Goal: Information Seeking & Learning: Find specific fact

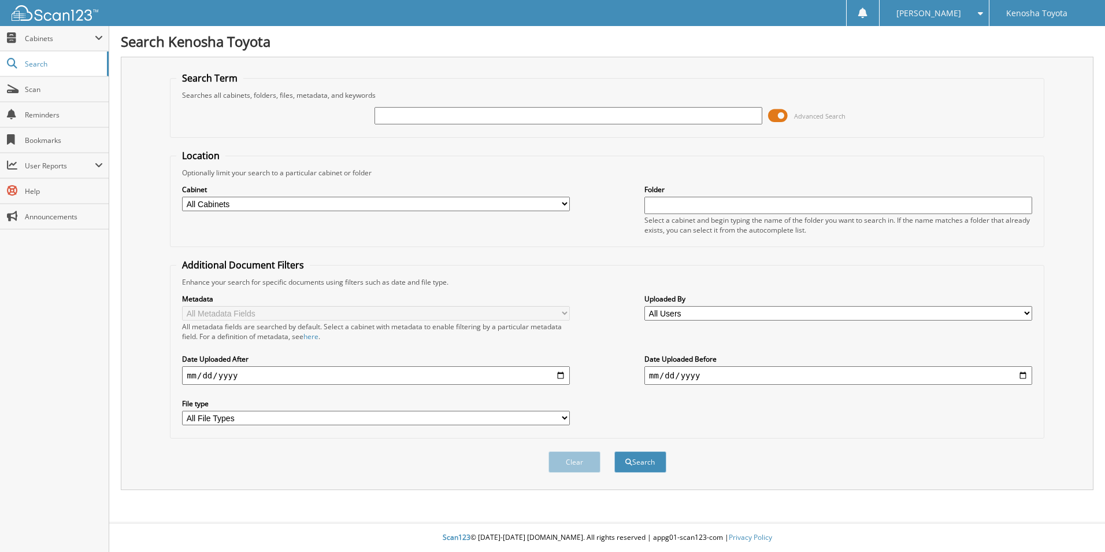
click at [779, 117] on span at bounding box center [778, 115] width 20 height 17
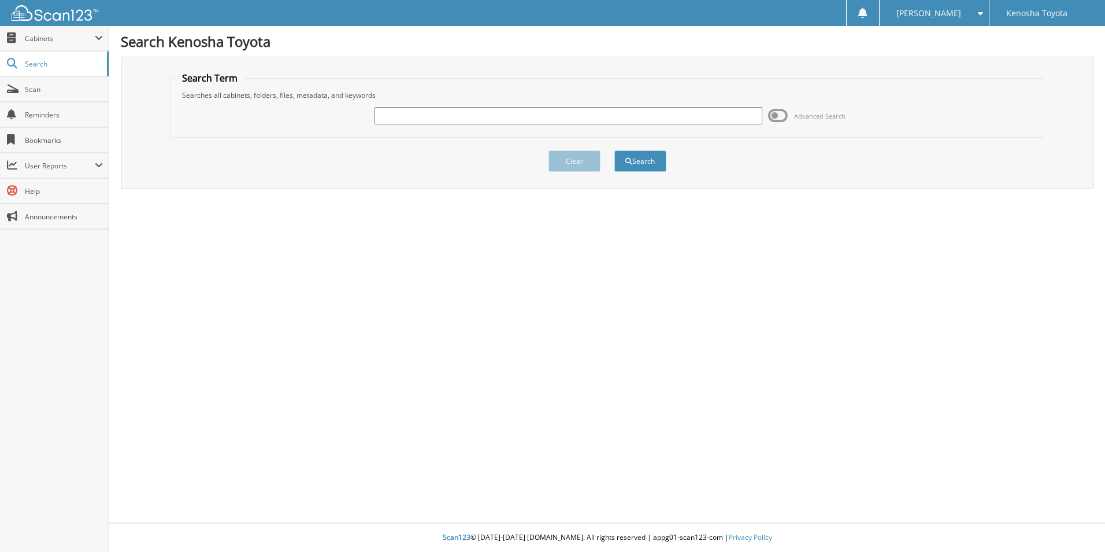
click at [480, 116] on input "text" at bounding box center [569, 115] width 388 height 17
type input "[PERSON_NAME]"
click at [638, 159] on button "Search" at bounding box center [641, 160] width 52 height 21
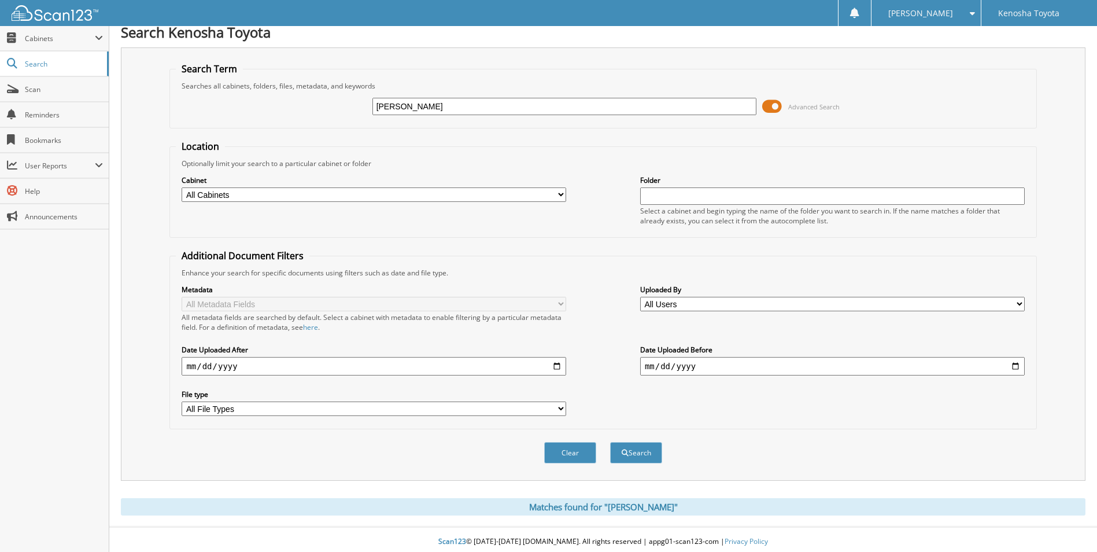
scroll to position [14, 0]
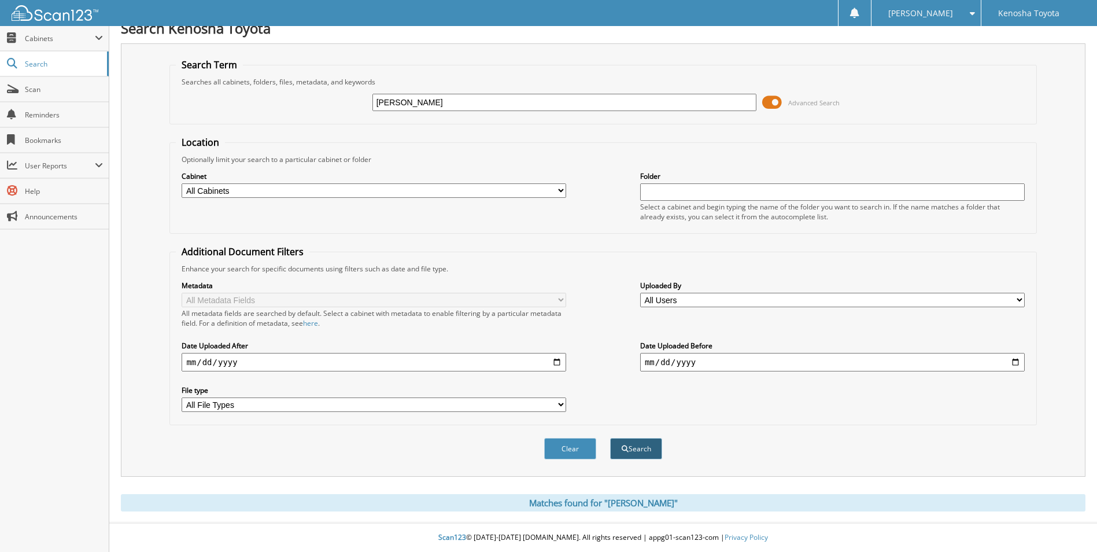
click at [644, 443] on button "Search" at bounding box center [636, 448] width 52 height 21
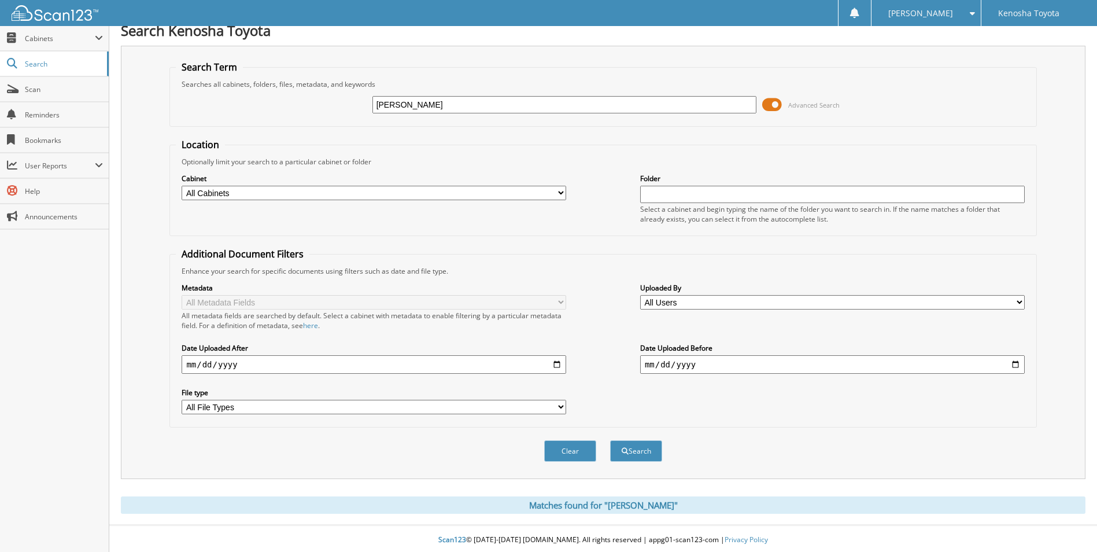
scroll to position [14, 0]
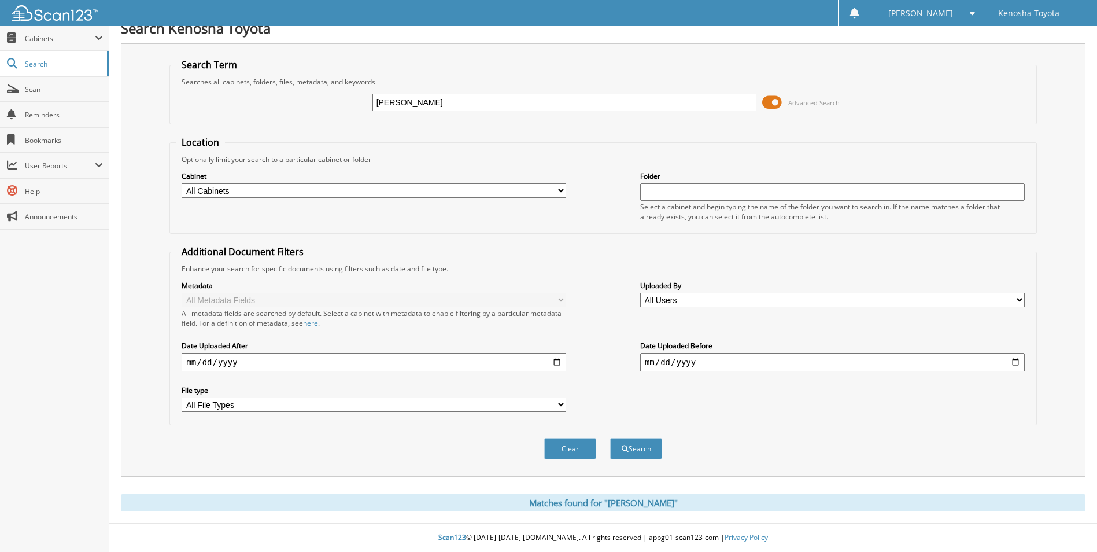
click at [767, 103] on span at bounding box center [772, 102] width 20 height 17
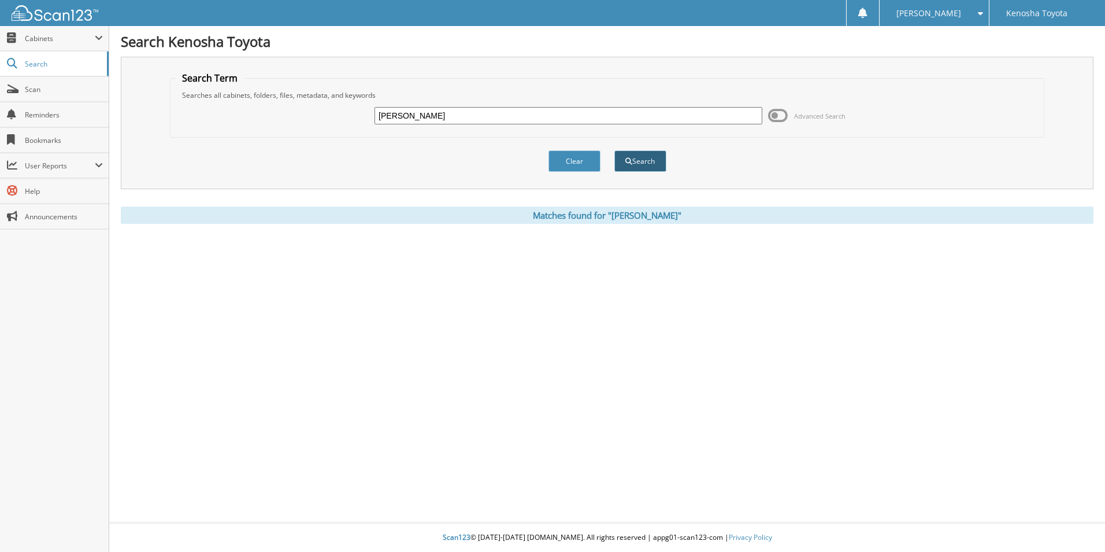
click at [639, 162] on button "Search" at bounding box center [641, 160] width 52 height 21
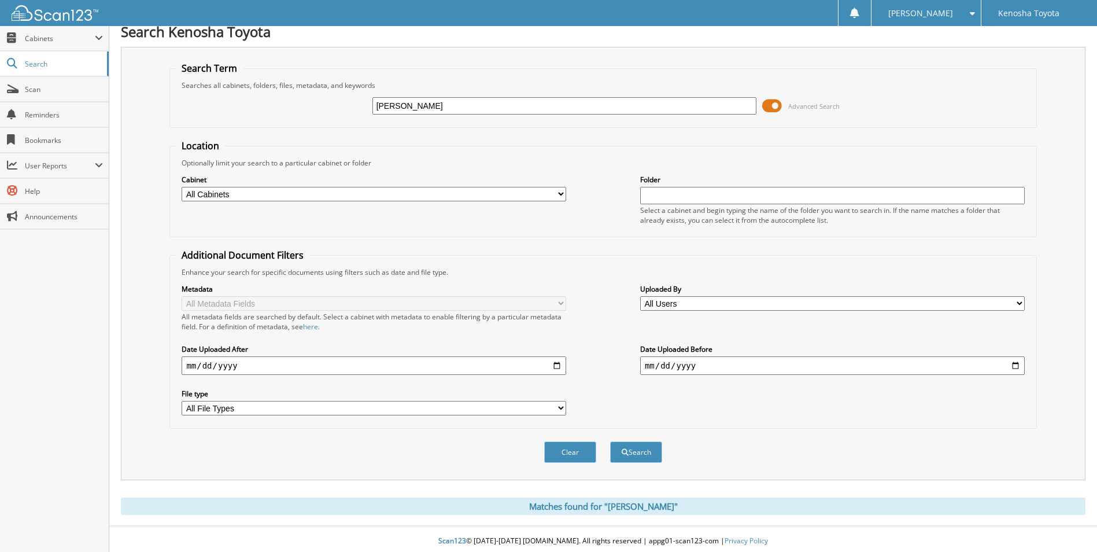
scroll to position [14, 0]
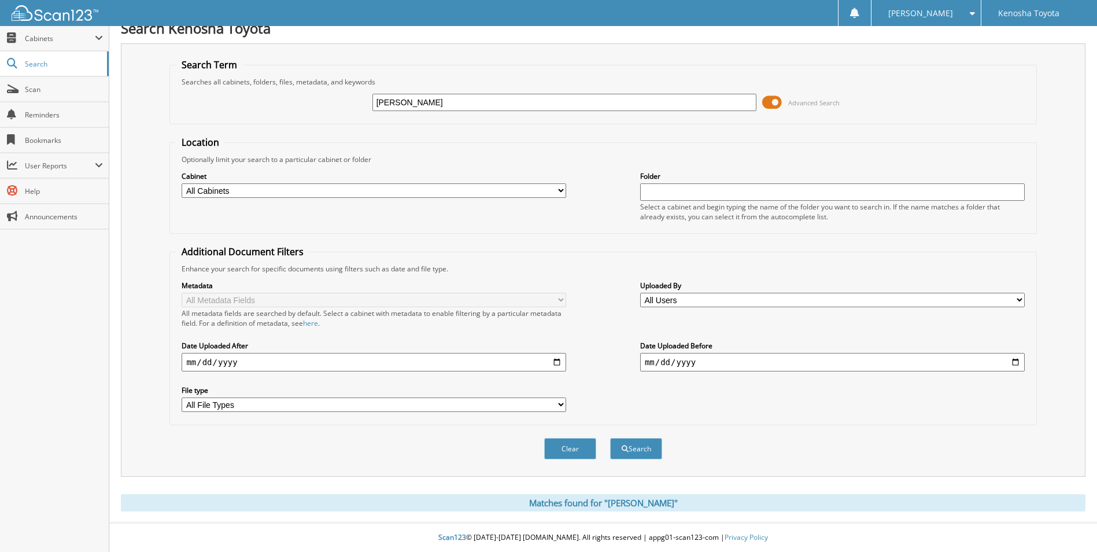
click at [560, 188] on select "All Cabinets ACCOUNTS PAYABLE CAR DEALS PARTS SERVICE RO WHOLESALES Needs Filing" at bounding box center [374, 190] width 384 height 14
select select "29313"
click at [182, 183] on select "All Cabinets ACCOUNTS PAYABLE CAR DEALS PARTS SERVICE RO WHOLESALES Needs Filing" at bounding box center [374, 190] width 384 height 14
click at [631, 449] on button "Search" at bounding box center [636, 448] width 52 height 21
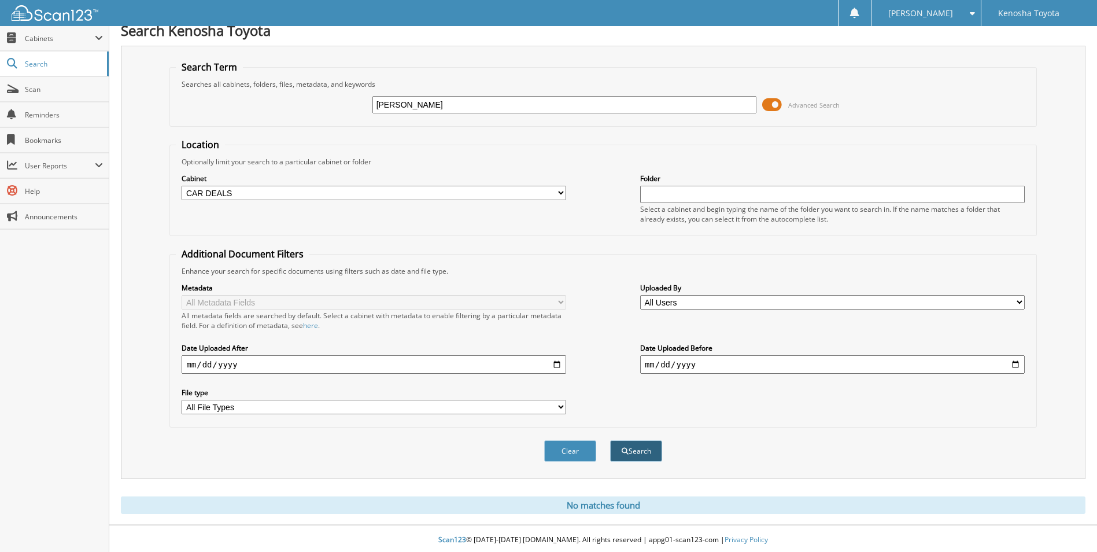
scroll to position [14, 0]
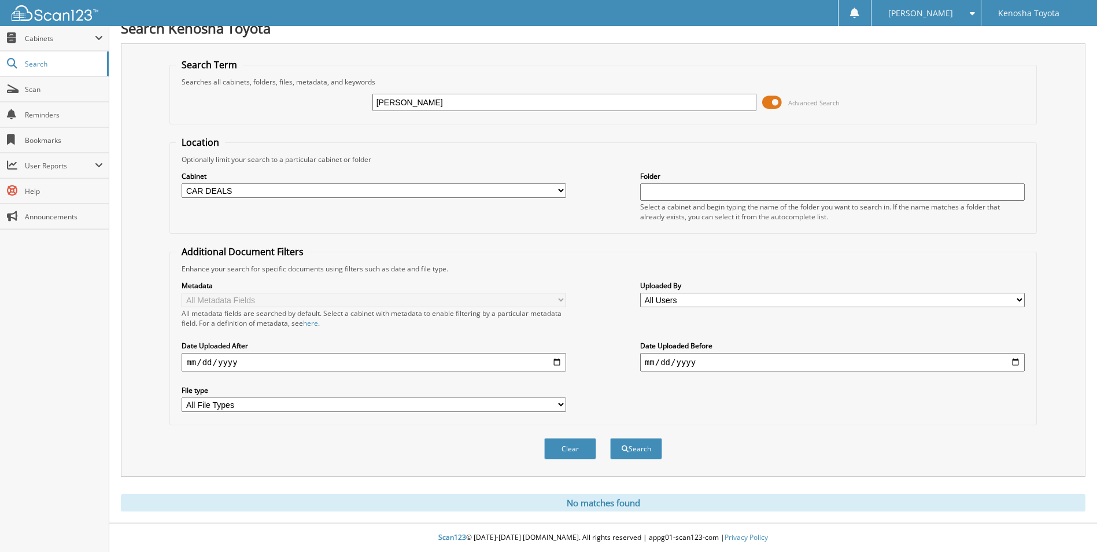
click at [556, 188] on select "All Cabinets ACCOUNTS PAYABLE CAR DEALS PARTS SERVICE RO WHOLESALES Needs Filing" at bounding box center [374, 190] width 384 height 14
select select
click at [182, 183] on select "All Cabinets ACCOUNTS PAYABLE CAR DEALS PARTS SERVICE RO WHOLESALES Needs Filing" at bounding box center [374, 190] width 384 height 14
click at [637, 447] on button "Search" at bounding box center [636, 448] width 52 height 21
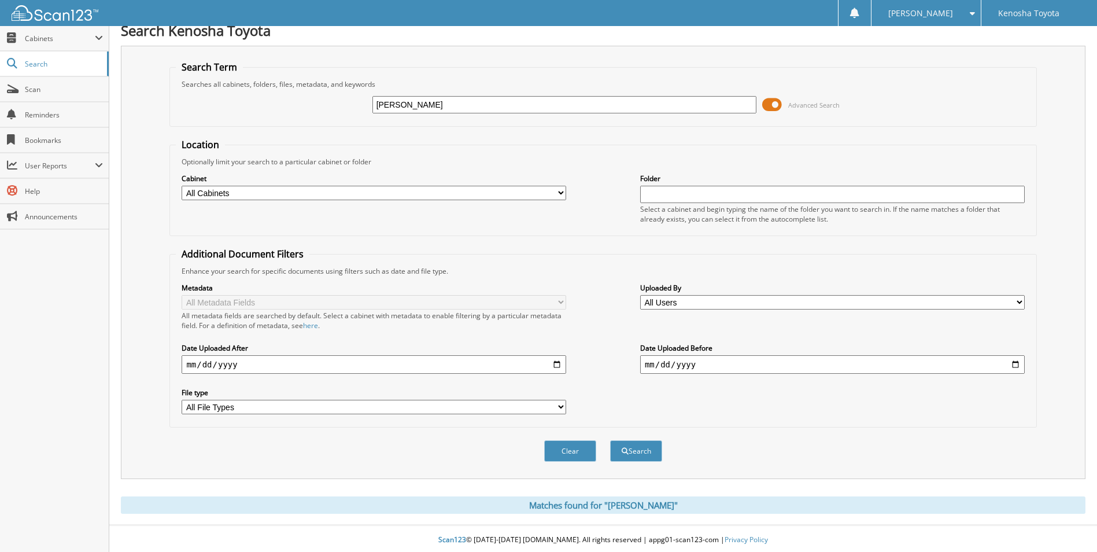
scroll to position [14, 0]
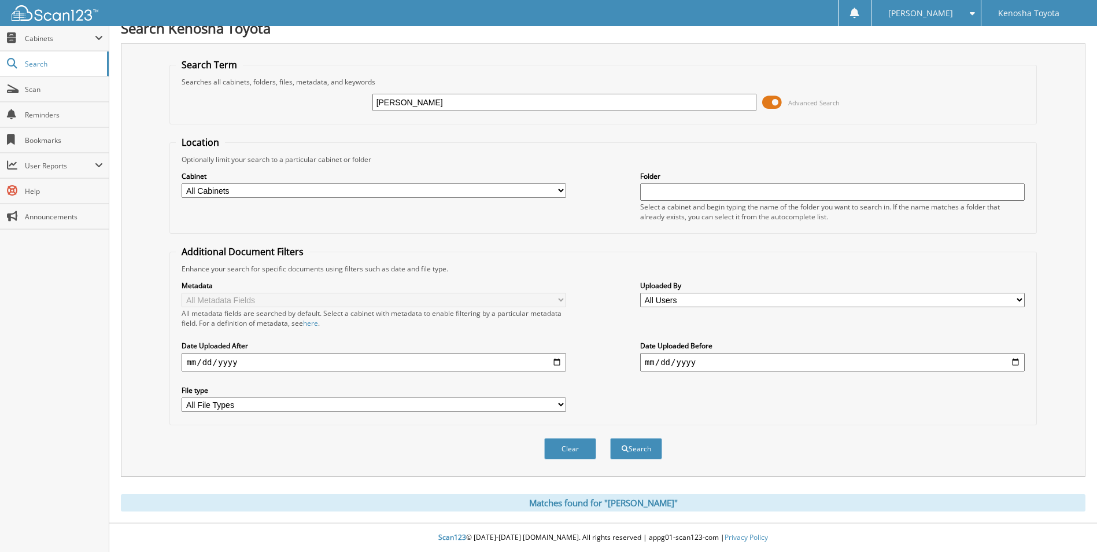
click at [772, 97] on span at bounding box center [772, 102] width 20 height 17
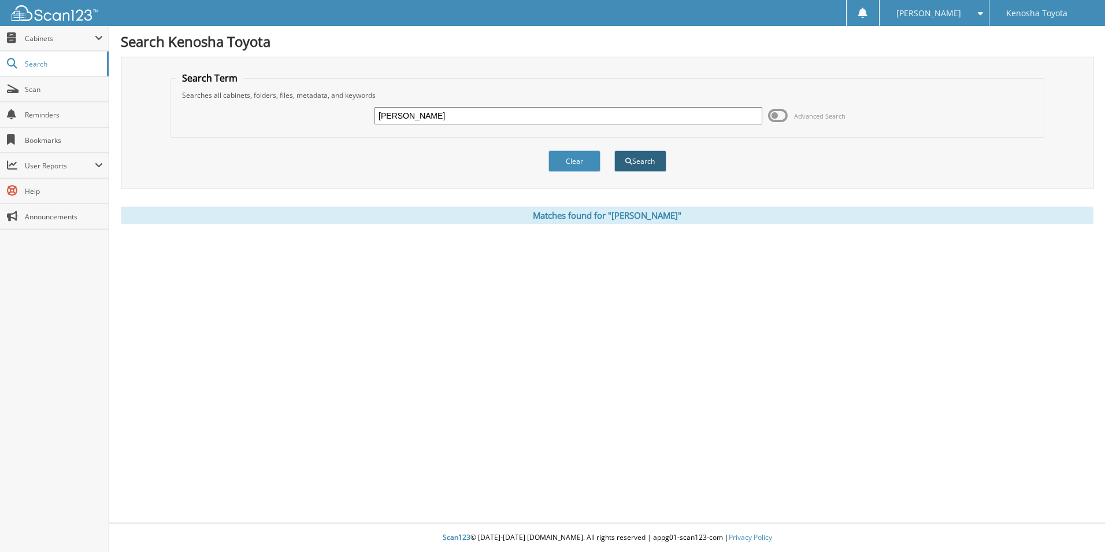
click at [634, 161] on button "Search" at bounding box center [641, 160] width 52 height 21
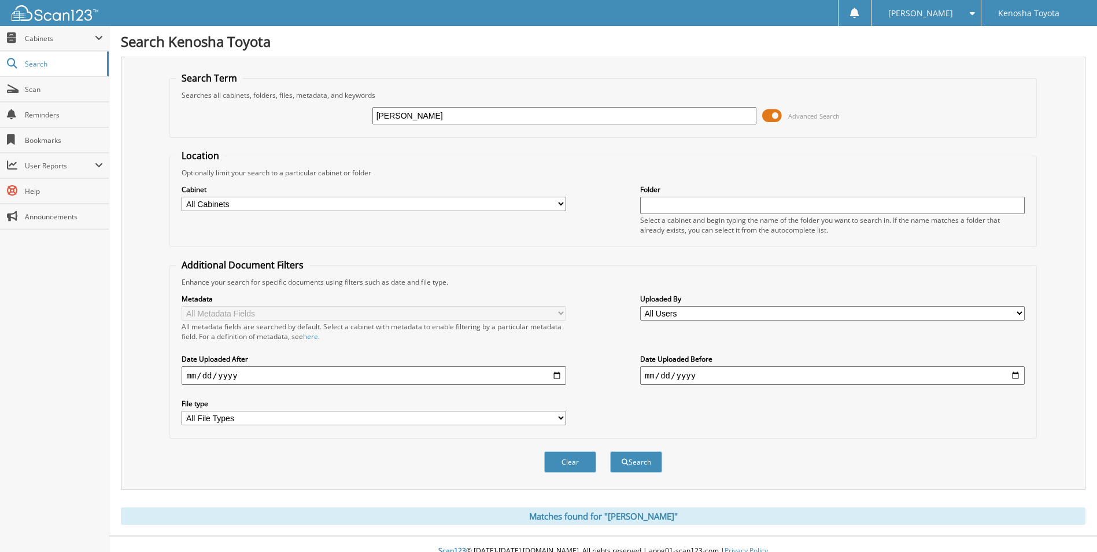
click at [770, 119] on span at bounding box center [772, 115] width 20 height 17
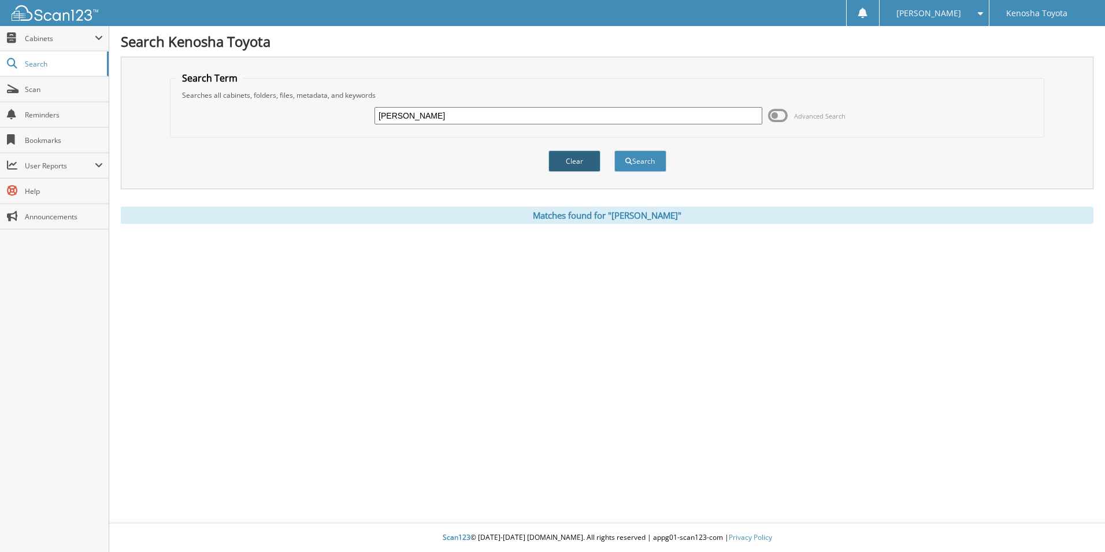
click at [594, 158] on button "Clear" at bounding box center [575, 160] width 52 height 21
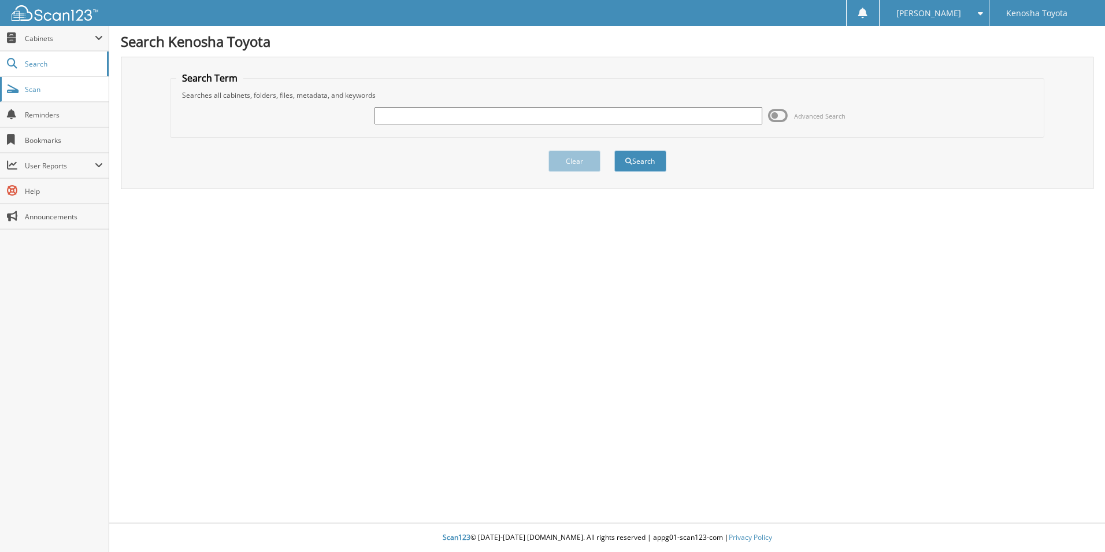
click at [71, 91] on span "Scan" at bounding box center [64, 89] width 78 height 10
